Goal: Check status: Check status

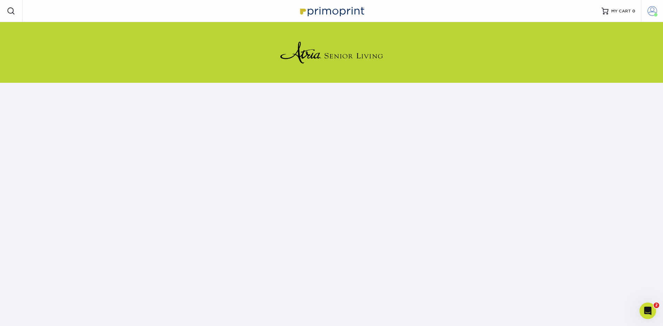
click at [649, 14] on span at bounding box center [652, 11] width 10 height 10
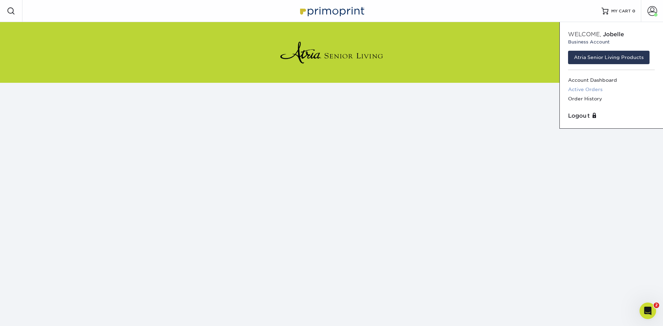
click at [598, 87] on link "Active Orders" at bounding box center [611, 89] width 87 height 9
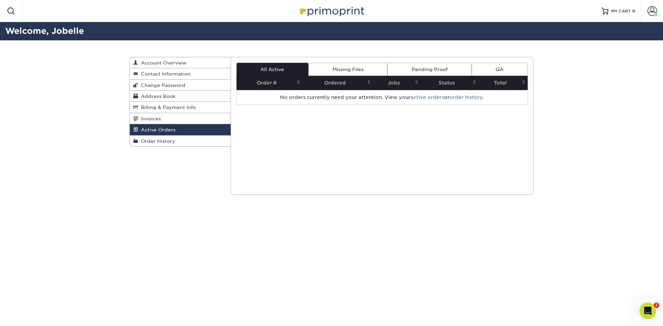
click at [154, 143] on span "Order History" at bounding box center [156, 141] width 37 height 6
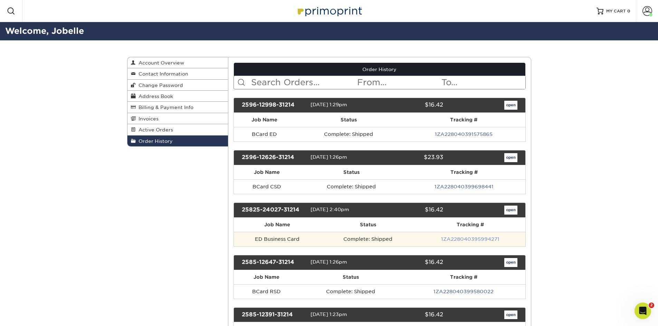
click at [462, 239] on link "1ZA228040395994271" at bounding box center [470, 239] width 58 height 6
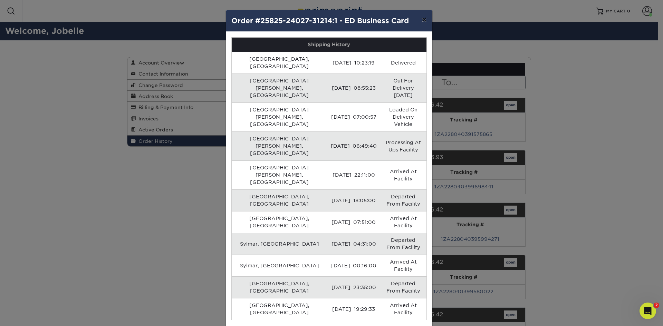
click at [425, 22] on button "×" at bounding box center [424, 19] width 16 height 19
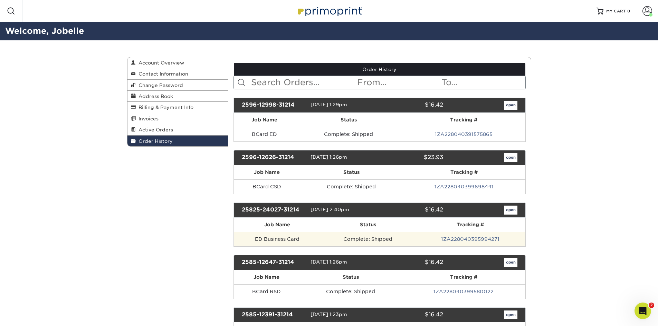
click at [281, 238] on td "ED Business Card" at bounding box center [277, 239] width 87 height 14
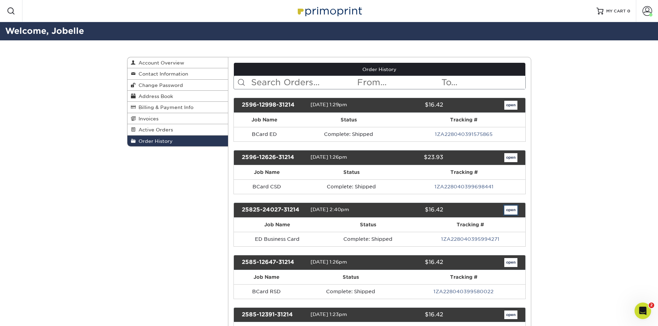
click at [508, 210] on link "open" at bounding box center [510, 210] width 13 height 9
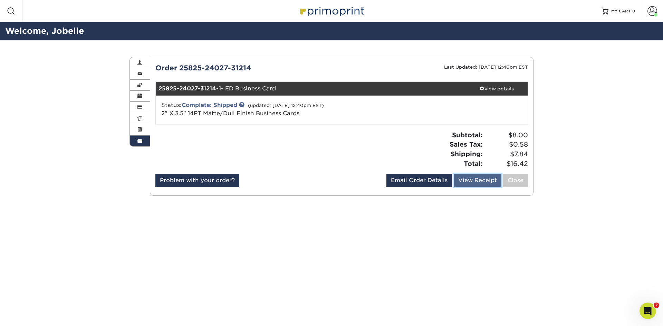
click at [465, 183] on link "View Receipt" at bounding box center [478, 180] width 48 height 13
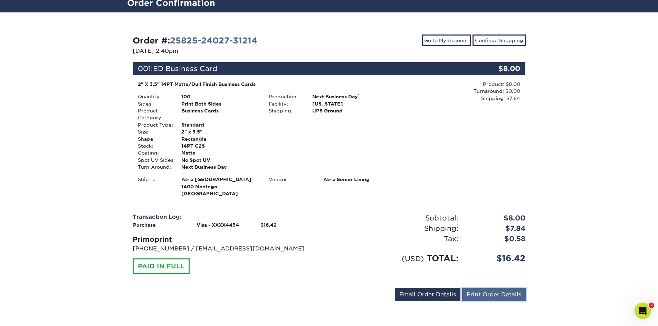
click at [495, 293] on link "Print Order Details" at bounding box center [494, 294] width 64 height 13
